Goal: Task Accomplishment & Management: Complete application form

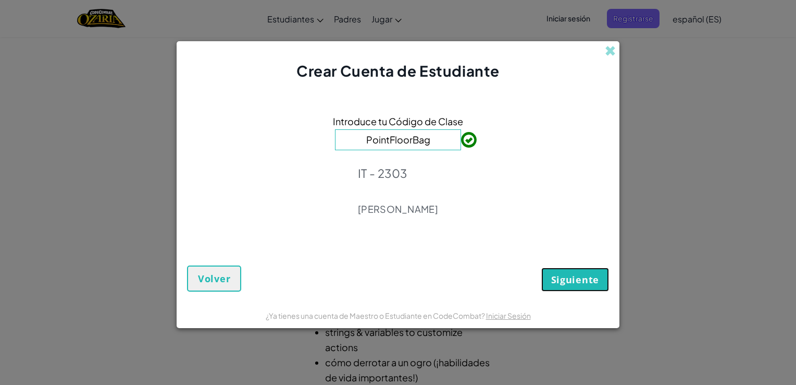
click at [572, 283] on span "Siguiente" at bounding box center [575, 279] width 48 height 13
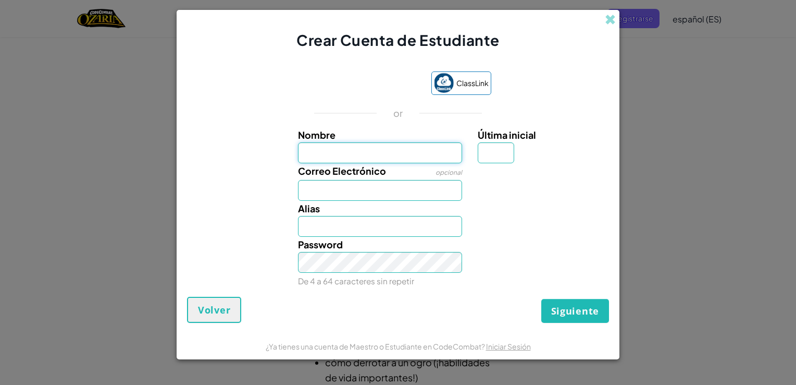
click at [416, 163] on input "Nombre" at bounding box center [380, 152] width 165 height 21
type input "[PERSON_NAME]"
type input "G"
type input "[EMAIL_ADDRESS][DOMAIN_NAME]"
type input "PedroGarciawewfhewfuie8fy3yewfihwefewhfuwefuwufwufewifuwefi8wheufweufhewuifhewu…"
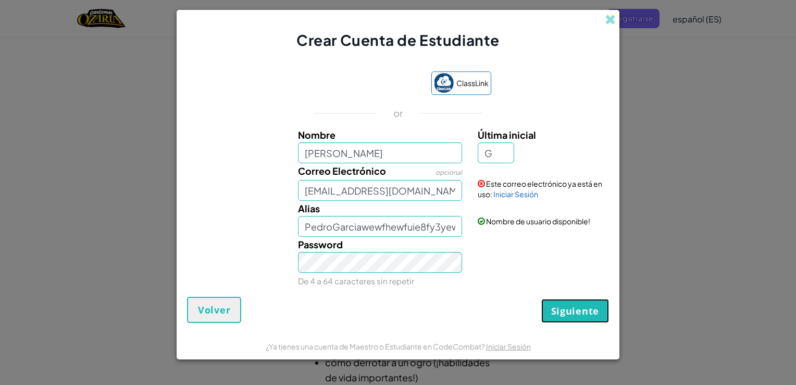
click at [569, 309] on span "Siguiente" at bounding box center [575, 310] width 48 height 13
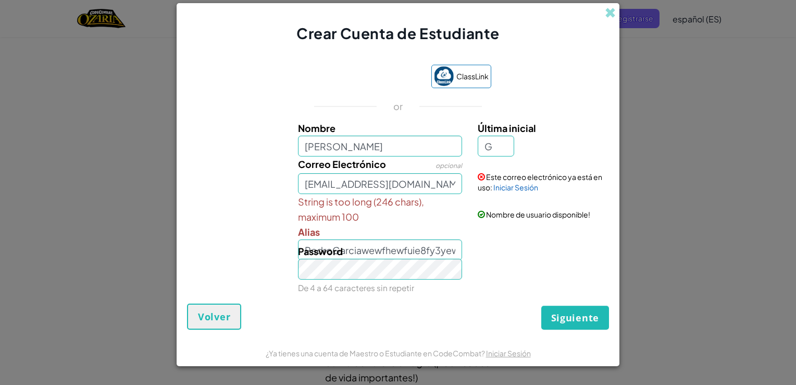
drag, startPoint x: 448, startPoint y: 252, endPoint x: 457, endPoint y: 250, distance: 8.7
click at [457, 250] on div "Password De 4 a 64 caracteres sin repetir" at bounding box center [380, 269] width 180 height 52
drag, startPoint x: 457, startPoint y: 250, endPoint x: 409, endPoint y: 249, distance: 47.9
click at [409, 249] on div "Password De 4 a 64 caracteres sin repetir" at bounding box center [380, 269] width 180 height 52
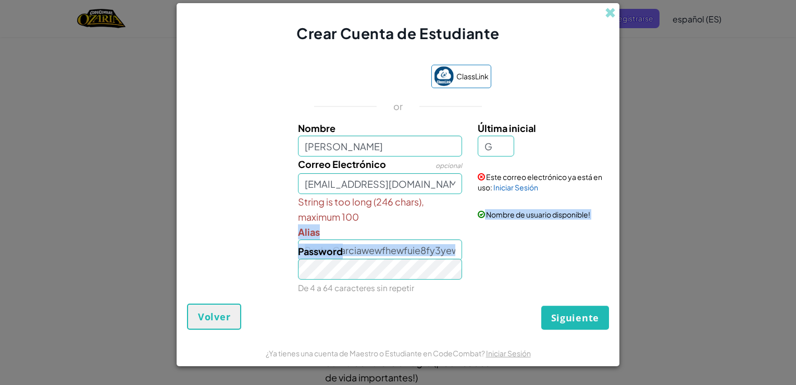
drag, startPoint x: 409, startPoint y: 249, endPoint x: 465, endPoint y: 195, distance: 78.1
click at [465, 195] on div "Nombre [PERSON_NAME] inicial G Correo Electrónico opcional [EMAIL_ADDRESS][DOMA…" at bounding box center [398, 206] width 417 height 173
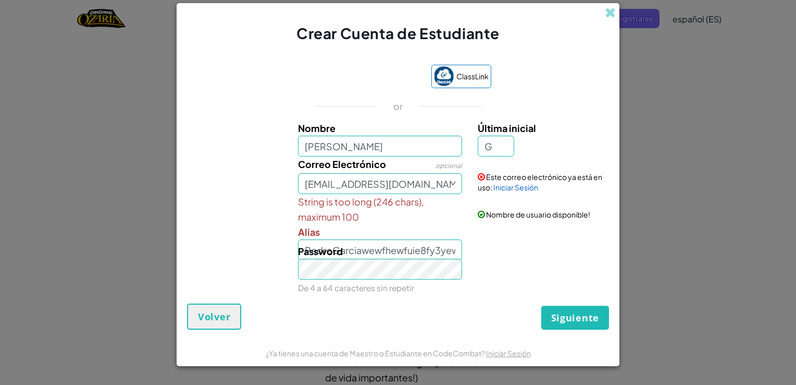
drag, startPoint x: 465, startPoint y: 195, endPoint x: 555, endPoint y: 73, distance: 151.2
click at [555, 73] on div "ClassLink or Nombre [PERSON_NAME] Última inicial G Correo Electrónico opcional …" at bounding box center [398, 178] width 422 height 249
click at [222, 314] on span "Volver" at bounding box center [214, 316] width 32 height 13
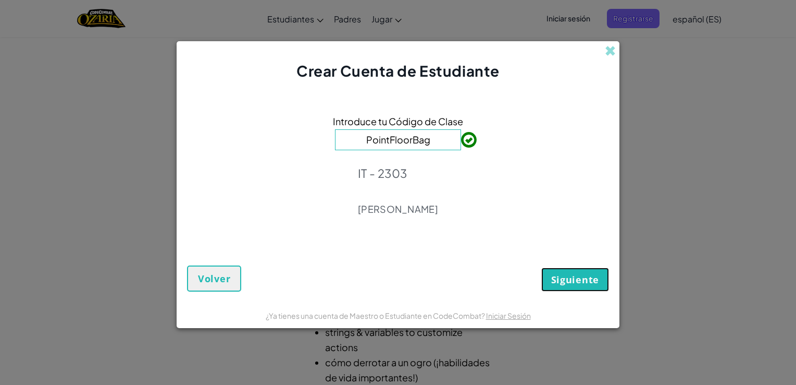
click at [571, 280] on span "Siguiente" at bounding box center [575, 279] width 48 height 13
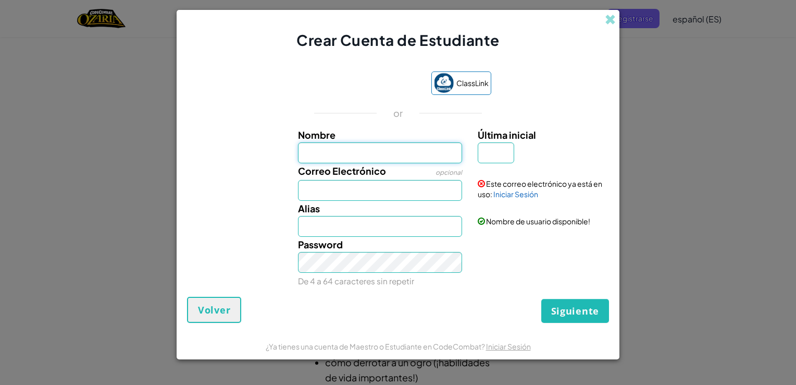
click at [418, 151] on input "Nombre" at bounding box center [380, 152] width 165 height 21
type input "[PERSON_NAME]"
type input "G"
type input "[EMAIL_ADDRESS][DOMAIN_NAME]"
type input "[PERSON_NAME]"
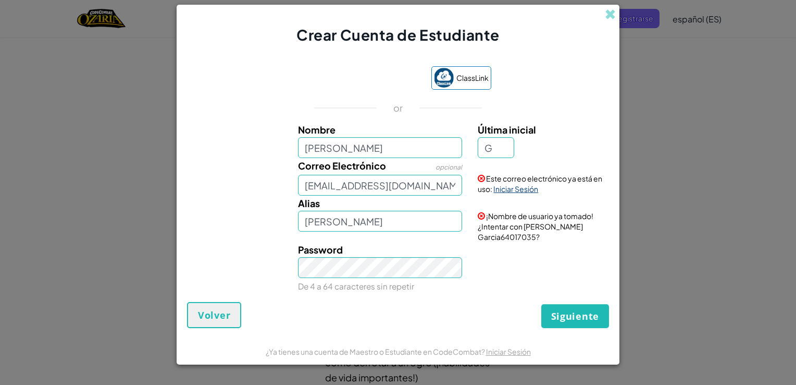
click at [506, 193] on link "Iniciar Sesión" at bounding box center [516, 188] width 45 height 9
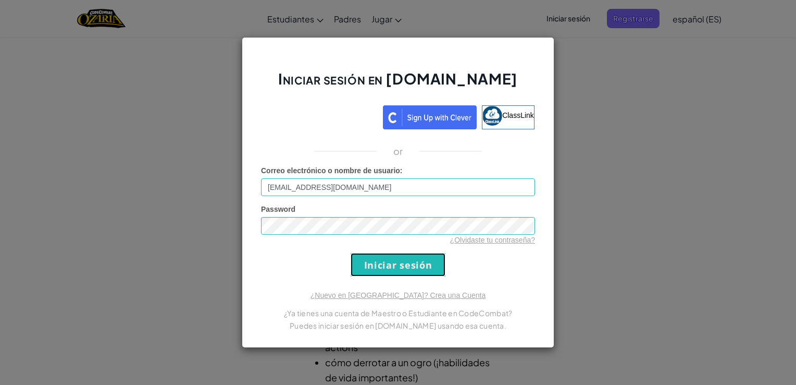
click at [411, 268] on input "Iniciar sesión" at bounding box center [398, 264] width 95 height 23
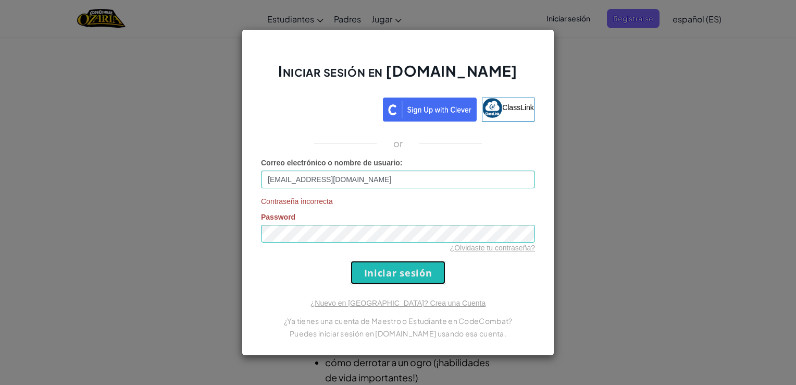
click at [386, 278] on input "Iniciar sesión" at bounding box center [398, 272] width 95 height 23
click at [367, 222] on div "Contraseña incorrecta Password ¿Olvidaste tu contraseña?" at bounding box center [398, 224] width 274 height 57
click at [496, 118] on link "ClassLink" at bounding box center [508, 109] width 53 height 24
drag, startPoint x: 360, startPoint y: 179, endPoint x: 263, endPoint y: 180, distance: 97.5
click at [263, 180] on input "[EMAIL_ADDRESS][DOMAIN_NAME]" at bounding box center [398, 179] width 274 height 18
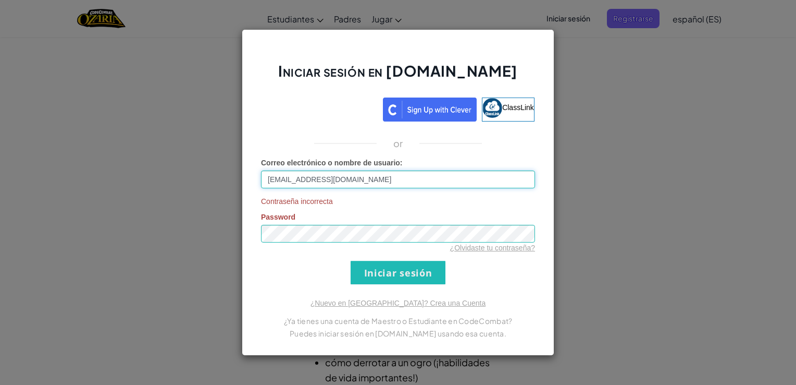
click at [412, 187] on input "[EMAIL_ADDRESS][DOMAIN_NAME]" at bounding box center [398, 179] width 274 height 18
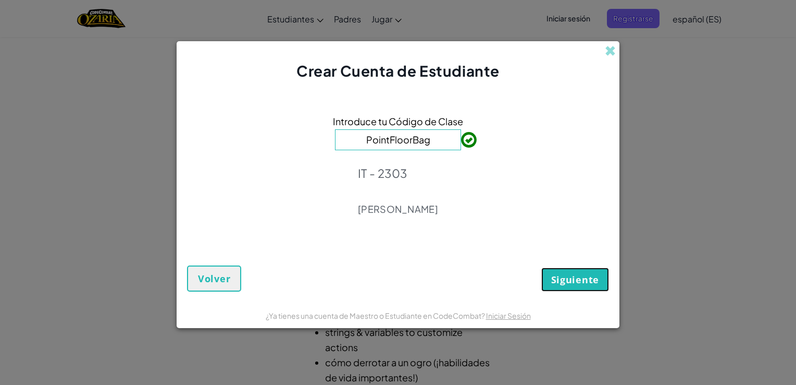
click at [559, 277] on span "Siguiente" at bounding box center [575, 279] width 48 height 13
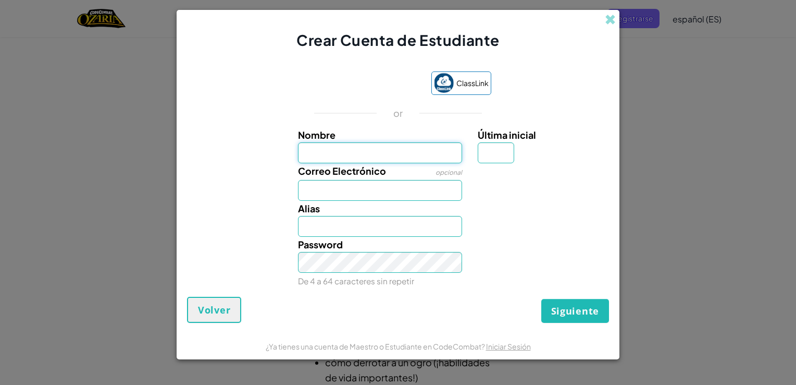
click at [419, 159] on input "Nombre" at bounding box center [380, 152] width 165 height 21
type input "[PERSON_NAME]"
type input "G"
type input "[EMAIL_ADDRESS][DOMAIN_NAME]"
type input "[PERSON_NAME]"
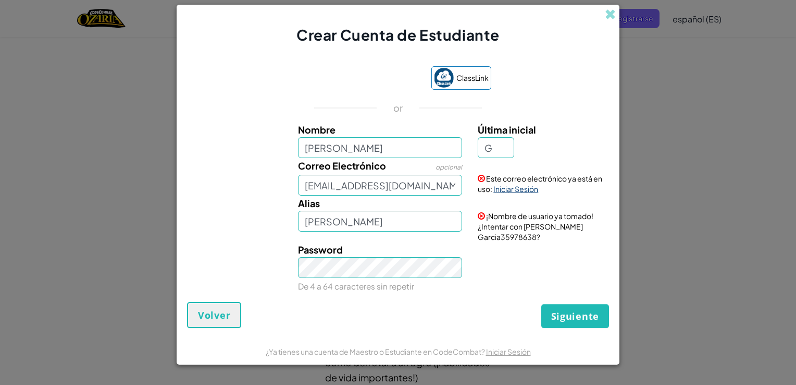
click at [521, 192] on link "Iniciar Sesión" at bounding box center [516, 188] width 45 height 9
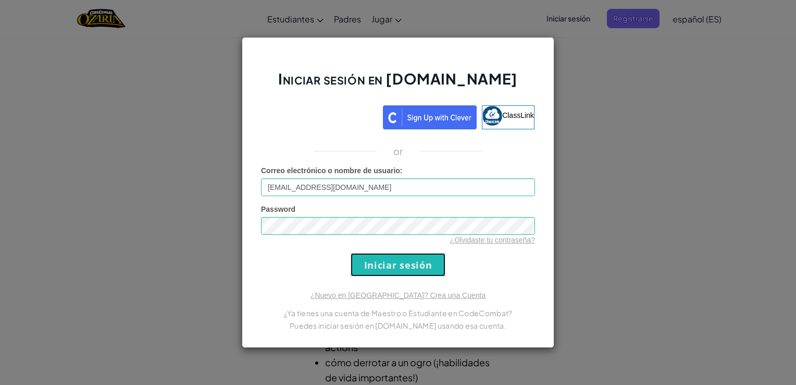
click at [409, 270] on input "Iniciar sesión" at bounding box center [398, 264] width 95 height 23
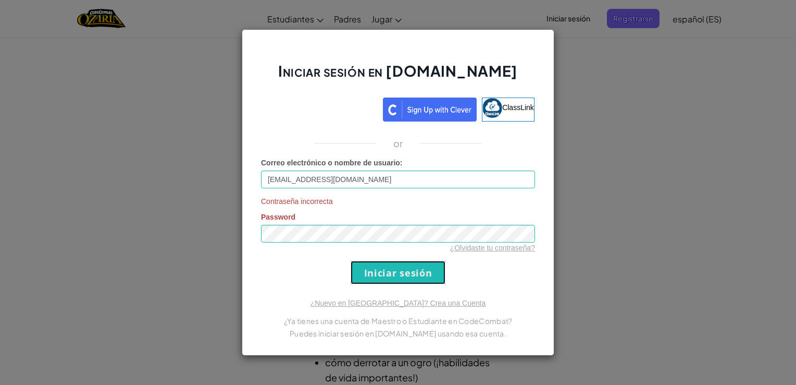
click at [398, 279] on input "Iniciar sesión" at bounding box center [398, 272] width 95 height 23
click at [398, 273] on input "Iniciar sesión" at bounding box center [398, 272] width 95 height 23
click at [397, 266] on input "Iniciar sesión" at bounding box center [398, 272] width 95 height 23
